Goal: Transaction & Acquisition: Download file/media

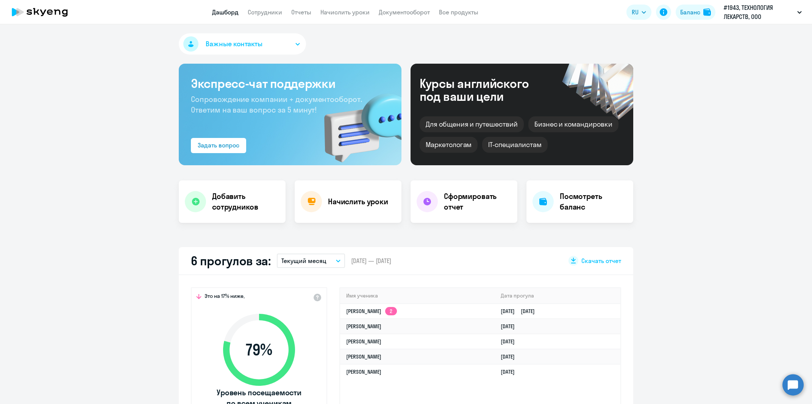
select select "30"
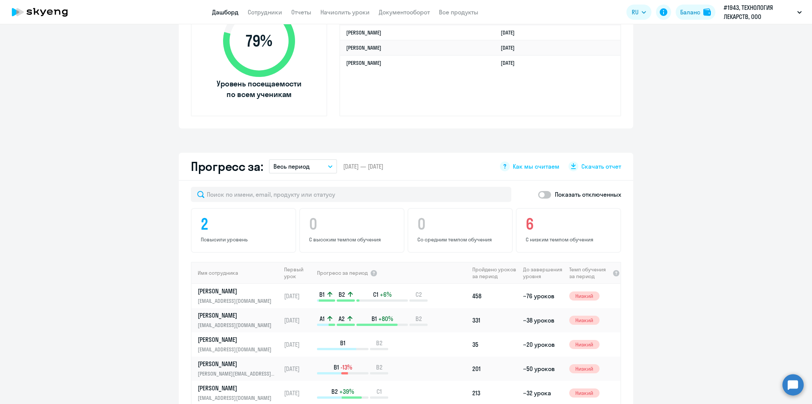
scroll to position [462, 0]
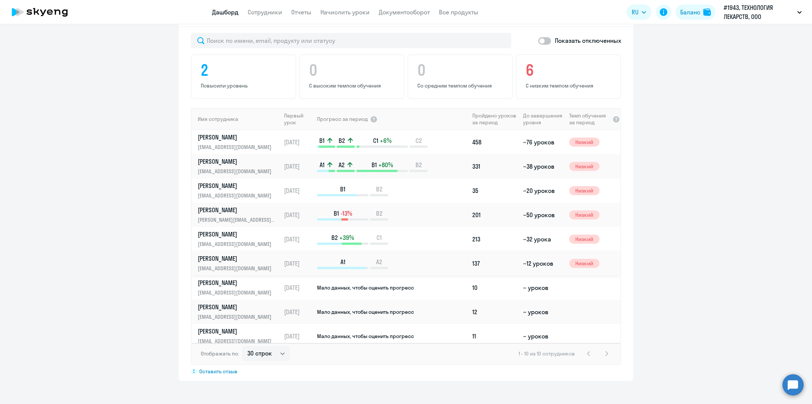
click at [267, 257] on p "[PERSON_NAME]" at bounding box center [237, 258] width 78 height 8
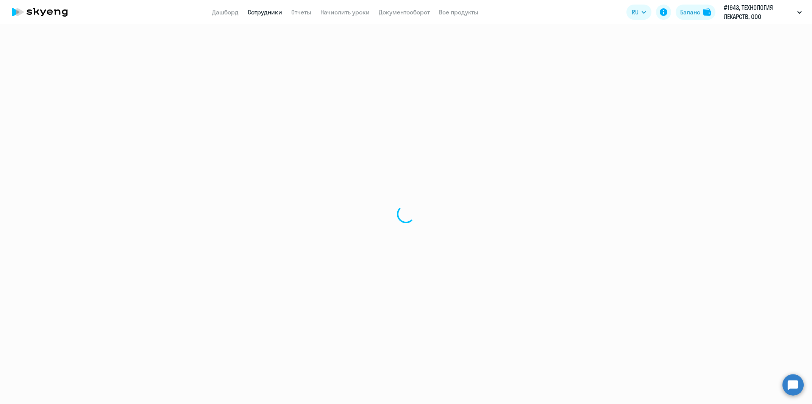
select select "english"
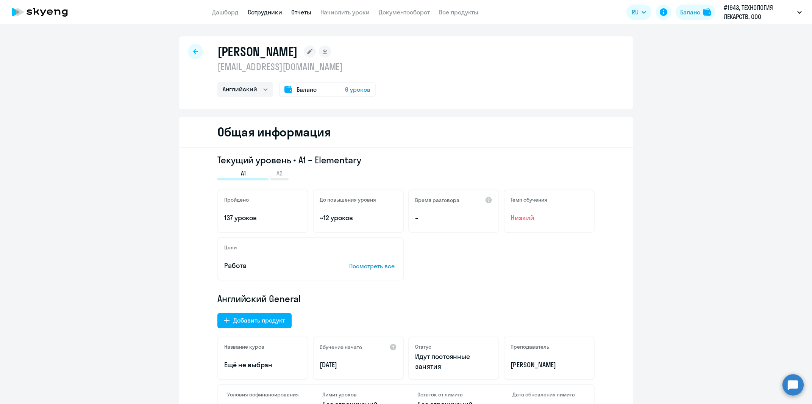
click at [304, 14] on link "Отчеты" at bounding box center [301, 12] width 20 height 8
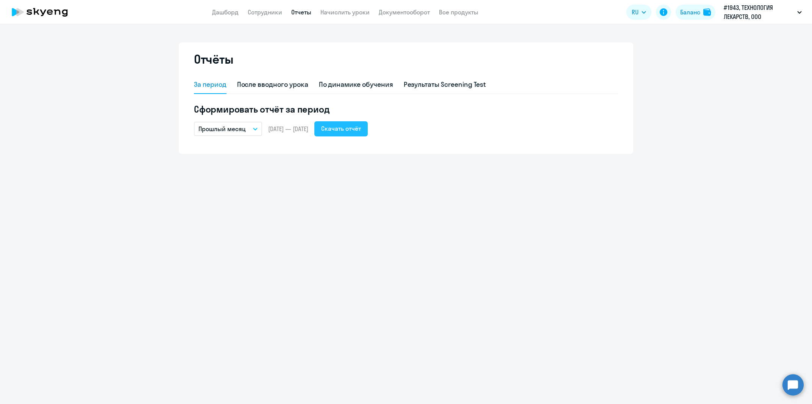
click at [361, 131] on div "Скачать отчёт" at bounding box center [341, 128] width 40 height 9
click at [607, 12] on app-header "Дашборд Сотрудники Отчеты Начислить уроки Документооборот Все продукты Дашборд …" at bounding box center [406, 12] width 812 height 24
